Goal: Task Accomplishment & Management: Complete application form

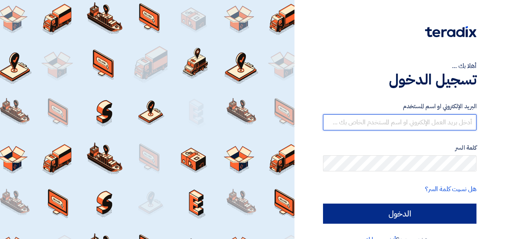
type input "[EMAIL_ADDRESS][DOMAIN_NAME]"
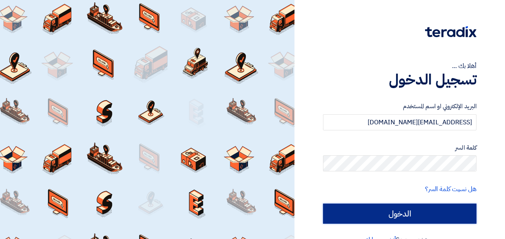
click at [399, 216] on input "الدخول" at bounding box center [400, 213] width 154 height 20
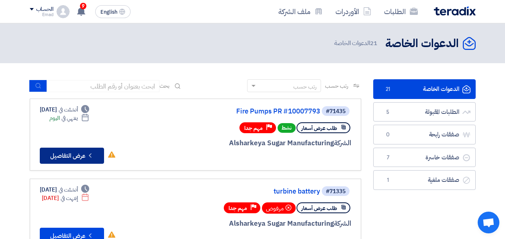
click at [73, 156] on button "Check details عرض التفاصيل" at bounding box center [72, 155] width 64 height 16
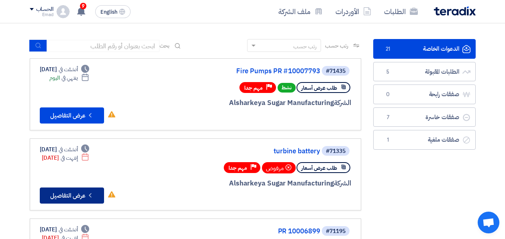
click at [84, 196] on button "Check details عرض التفاصيل" at bounding box center [72, 195] width 64 height 16
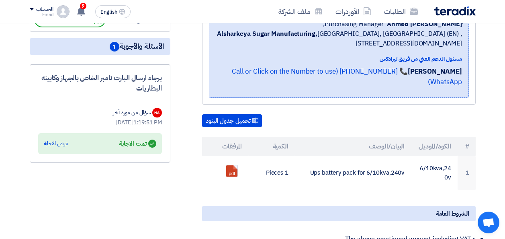
scroll to position [161, 0]
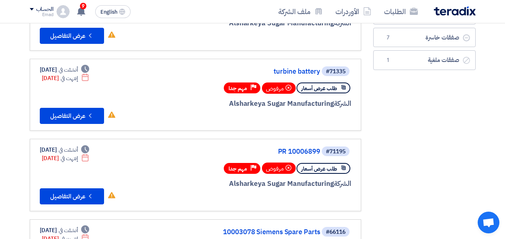
scroll to position [161, 0]
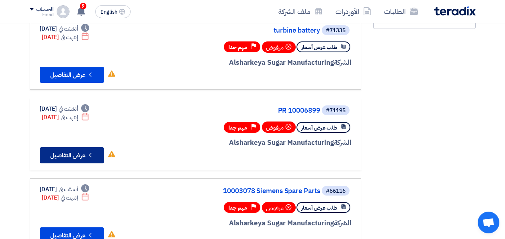
click at [69, 152] on button "Check details عرض التفاصيل" at bounding box center [72, 155] width 64 height 16
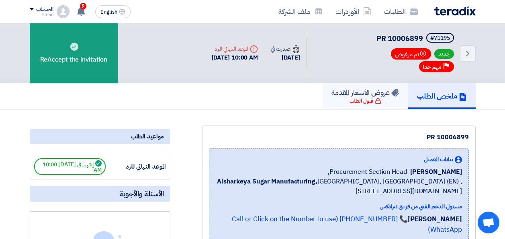
click at [366, 96] on h5 "عروض الأسعار المقدمة" at bounding box center [366, 92] width 68 height 9
click at [443, 95] on h5 "ملخص الطلب" at bounding box center [442, 95] width 50 height 9
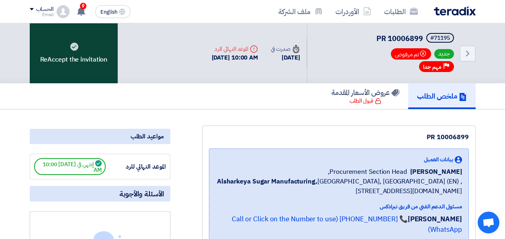
click at [80, 60] on div "ReAccept the invitation" at bounding box center [74, 53] width 88 height 60
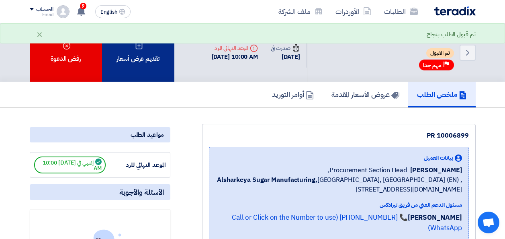
click at [145, 60] on div "تقديم عرض أسعار" at bounding box center [138, 52] width 72 height 58
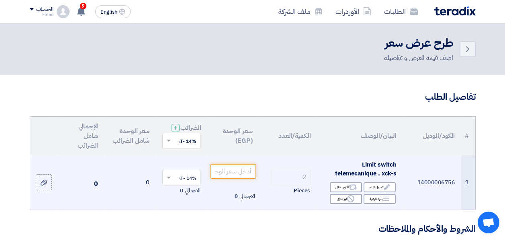
click at [302, 194] on span "Pieces" at bounding box center [302, 190] width 16 height 8
click at [245, 200] on span "الاجمالي" at bounding box center [247, 196] width 15 height 8
click at [242, 176] on input "number" at bounding box center [233, 171] width 45 height 14
click at [229, 176] on input "number" at bounding box center [233, 171] width 45 height 14
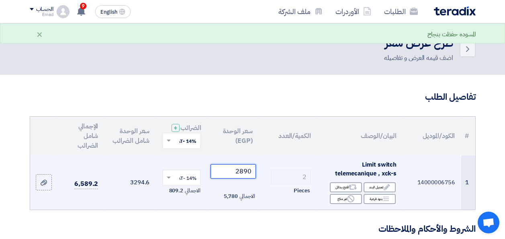
type input "2890"
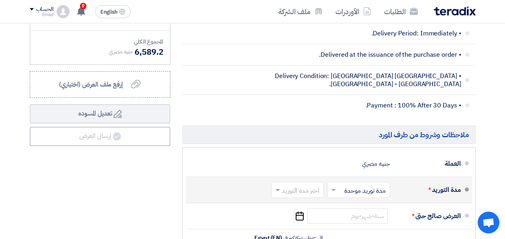
scroll to position [362, 0]
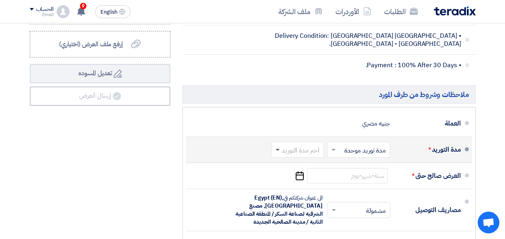
click at [277, 151] on span at bounding box center [278, 150] width 4 height 3
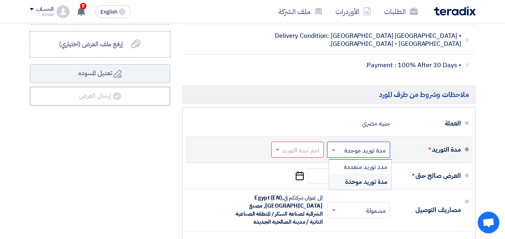
click at [333, 154] on span at bounding box center [333, 149] width 10 height 8
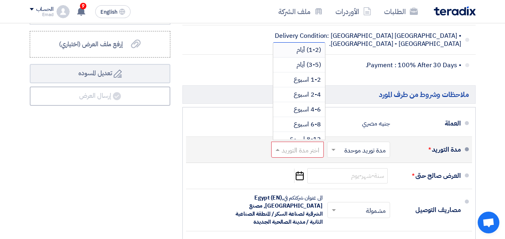
click at [276, 154] on span at bounding box center [277, 149] width 10 height 8
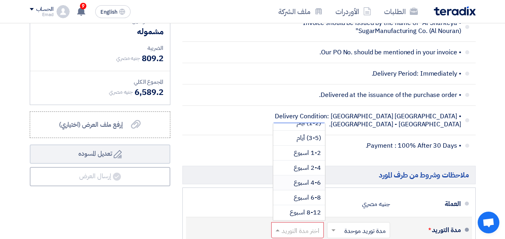
scroll to position [0, 0]
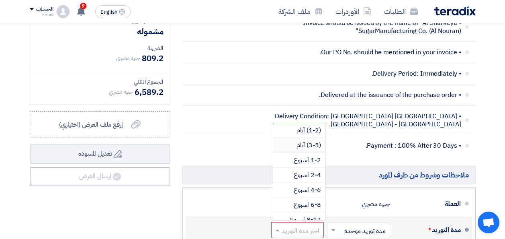
click at [308, 150] on span "(3-5) أيام" at bounding box center [309, 145] width 25 height 10
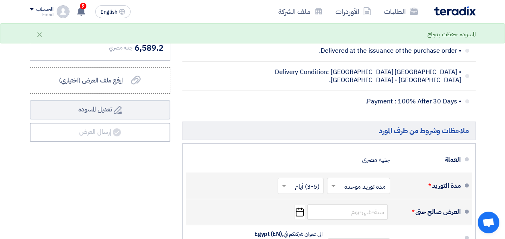
scroll to position [362, 0]
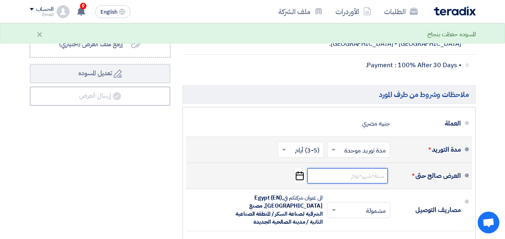
click at [350, 181] on input at bounding box center [347, 175] width 80 height 15
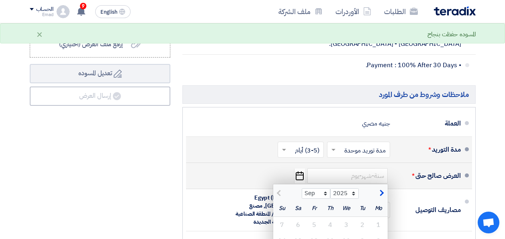
scroll to position [402, 0]
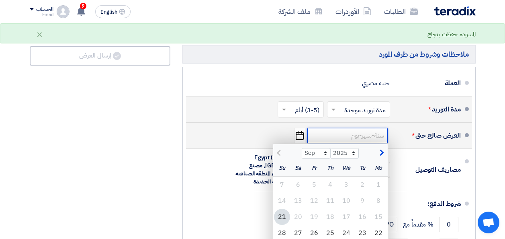
click at [377, 141] on input at bounding box center [347, 135] width 80 height 15
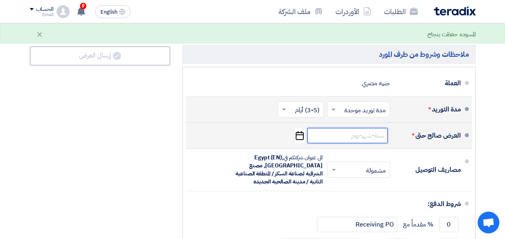
click at [377, 141] on input at bounding box center [347, 135] width 80 height 15
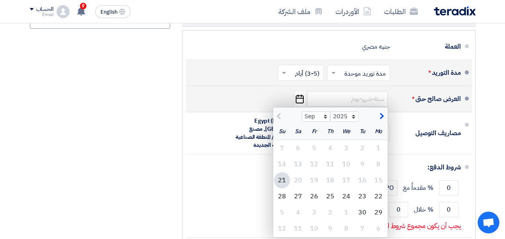
scroll to position [442, 0]
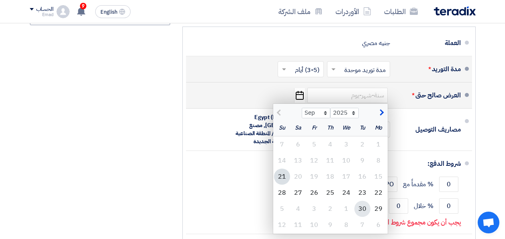
click at [362, 215] on div "30" at bounding box center [362, 209] width 16 height 16
type input "[DATE]"
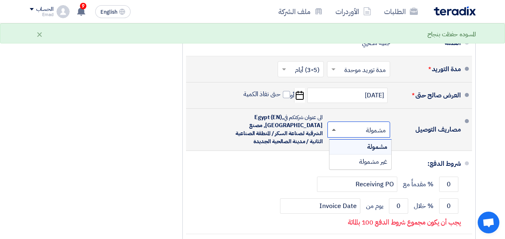
click at [333, 131] on span at bounding box center [334, 130] width 4 height 2
click at [373, 151] on span "مشمولة" at bounding box center [377, 147] width 20 height 10
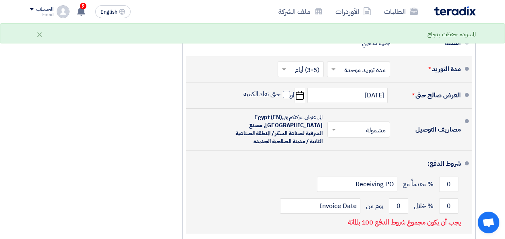
scroll to position [482, 0]
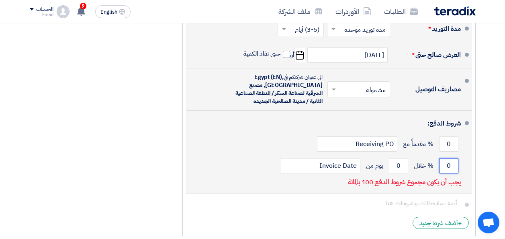
drag, startPoint x: 446, startPoint y: 172, endPoint x: 451, endPoint y: 172, distance: 4.4
click at [451, 172] on input "0" at bounding box center [448, 165] width 19 height 15
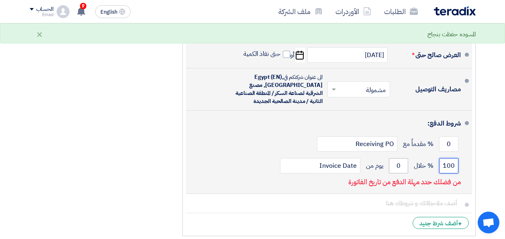
type input "100"
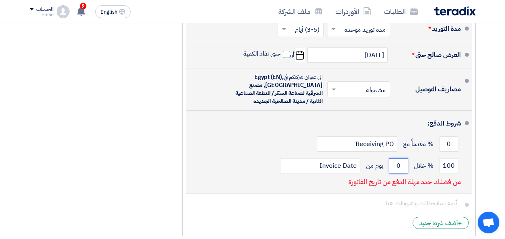
drag, startPoint x: 401, startPoint y: 173, endPoint x: 394, endPoint y: 171, distance: 7.5
click at [394, 173] on input "0" at bounding box center [398, 165] width 19 height 15
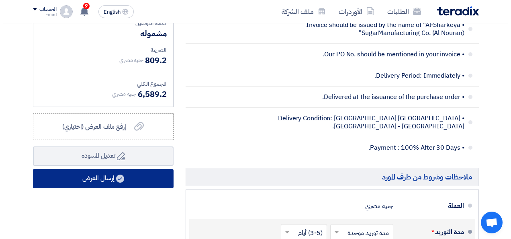
scroll to position [281, 0]
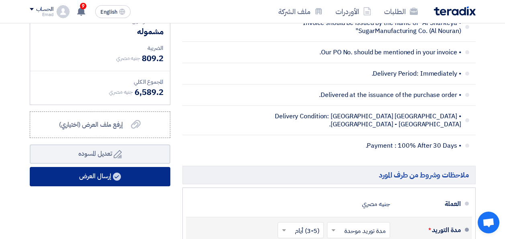
type input "30"
click at [100, 180] on button "إرسال العرض" at bounding box center [100, 176] width 141 height 19
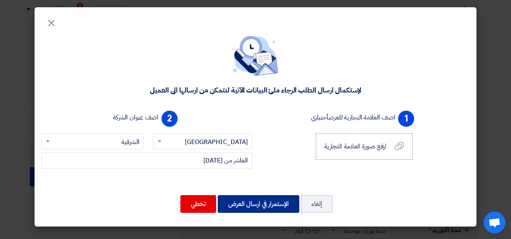
click at [270, 204] on button "الإستمرار في ارسال العرض" at bounding box center [259, 204] width 82 height 18
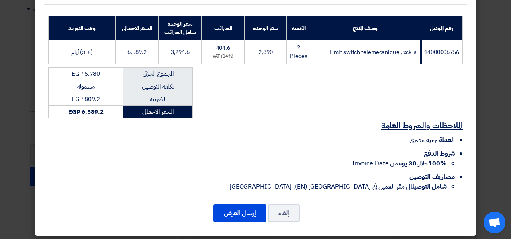
scroll to position [123, 0]
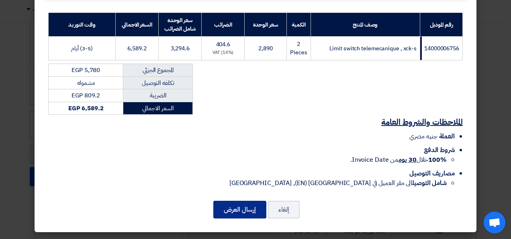
click at [250, 208] on button "إرسال العرض" at bounding box center [239, 210] width 53 height 18
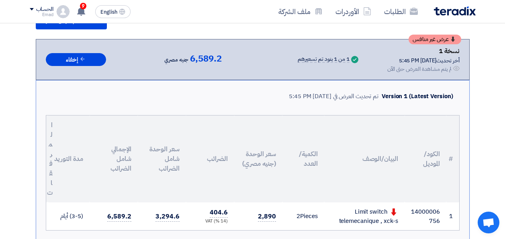
scroll to position [523, 0]
